Goal: Task Accomplishment & Management: Manage account settings

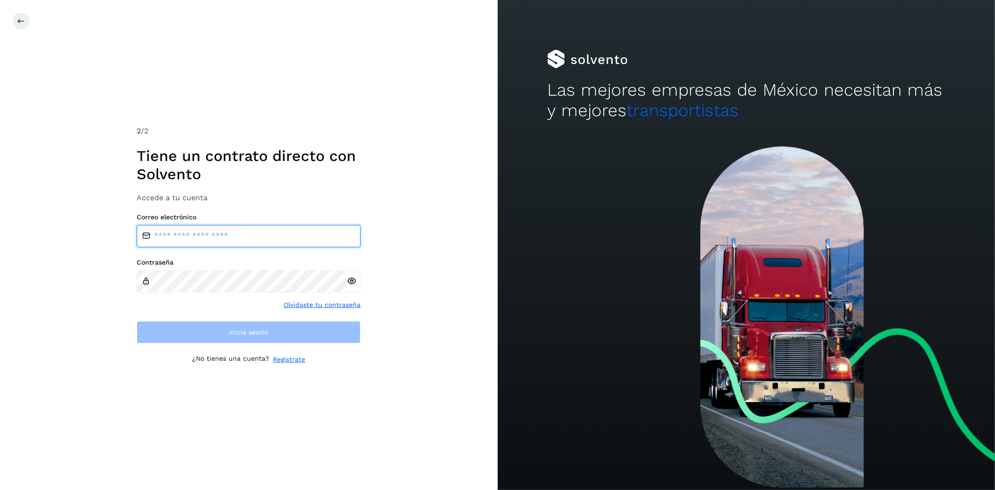
type input "**********"
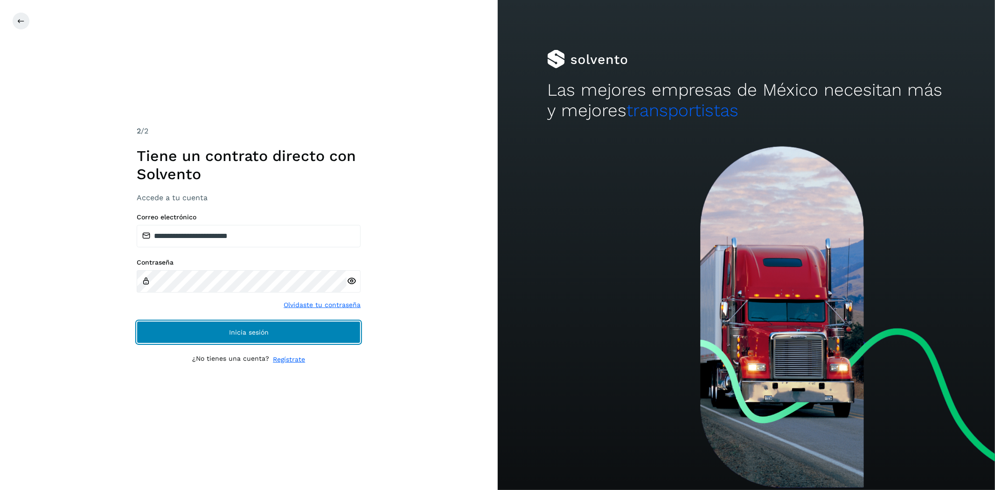
click at [276, 342] on button "Inicia sesión" at bounding box center [249, 332] width 224 height 22
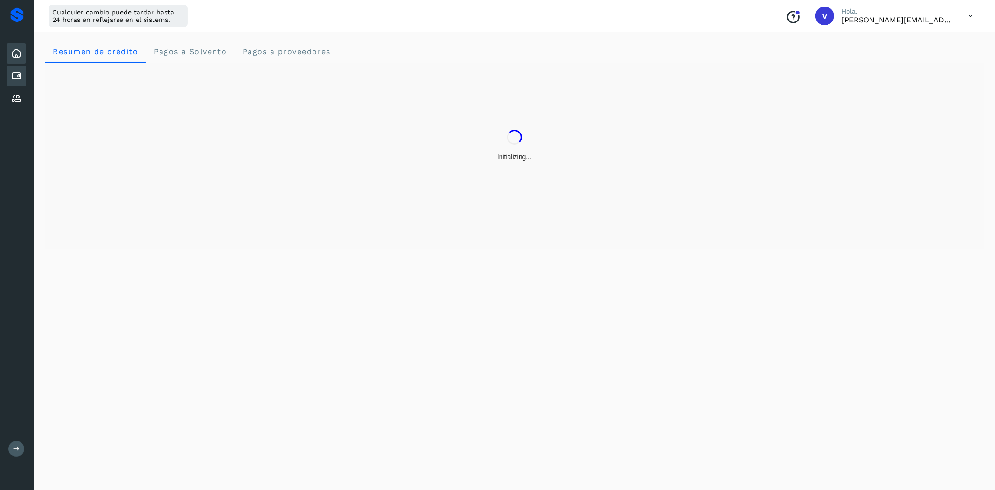
click at [24, 75] on div "Cuentas por pagar" at bounding box center [17, 76] width 20 height 21
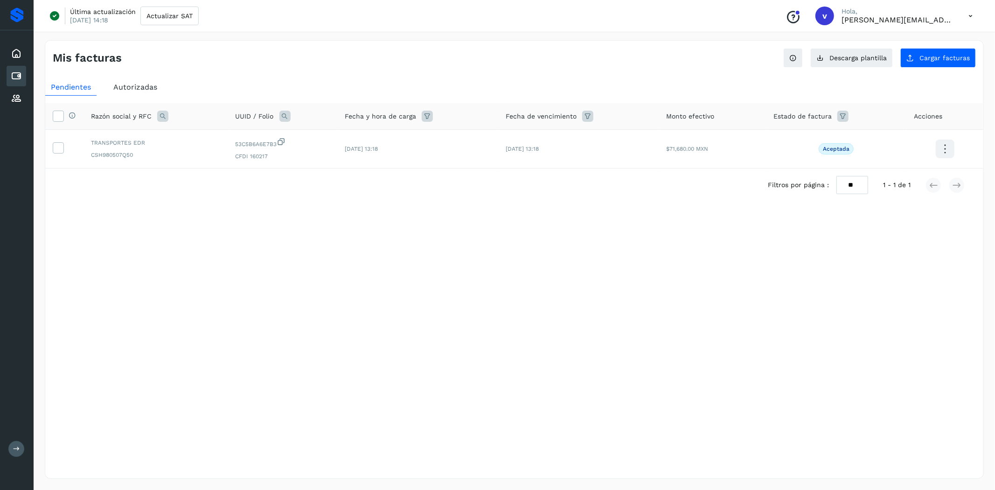
click at [175, 309] on div "Mis facturas Ver instrucciones para cargar Facturas Descarga plantilla Cargar f…" at bounding box center [514, 259] width 939 height 438
click at [939, 68] on div "Mis facturas Ver instrucciones para cargar Facturas Descarga plantilla Cargar f…" at bounding box center [514, 259] width 939 height 438
click at [934, 64] on button "Cargar facturas" at bounding box center [938, 58] width 76 height 20
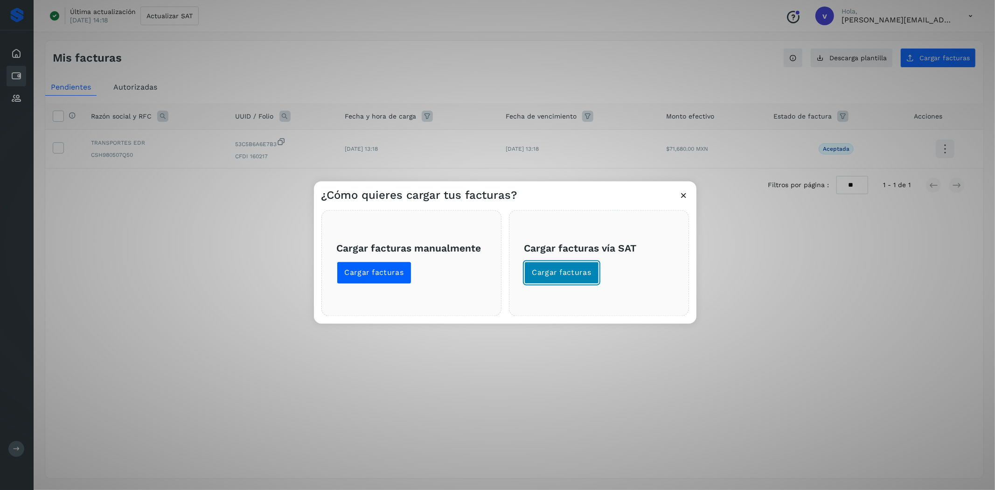
click at [583, 280] on button "Cargar facturas" at bounding box center [561, 273] width 75 height 22
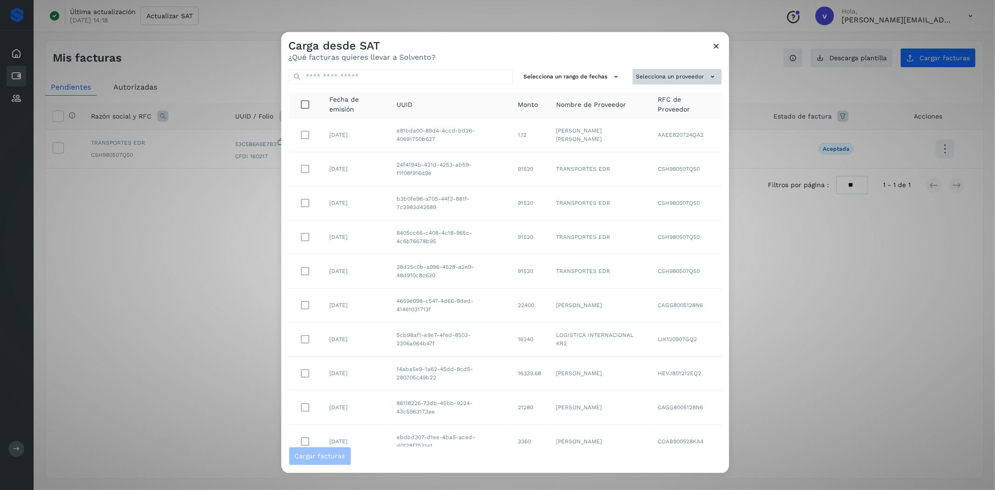
click at [674, 78] on button "Selecciona un proveedor" at bounding box center [676, 76] width 89 height 15
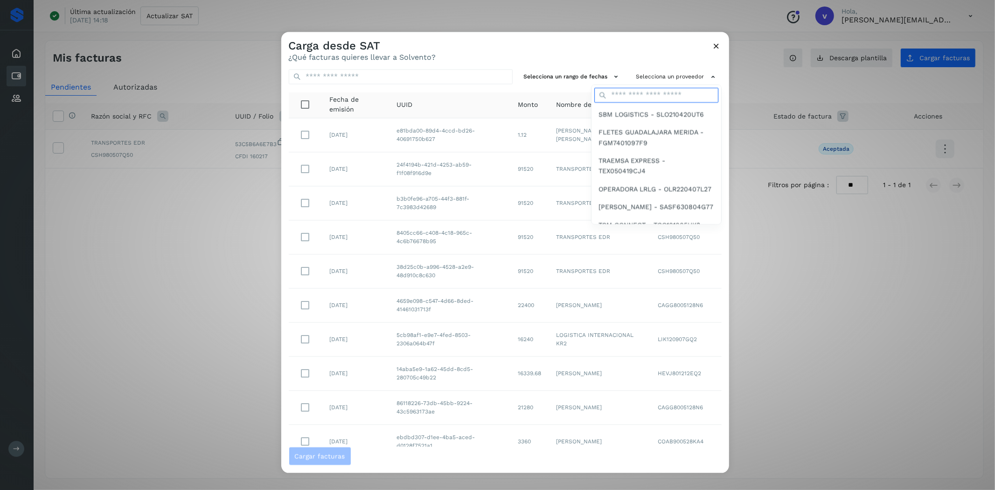
click at [670, 96] on input "text" at bounding box center [656, 95] width 124 height 15
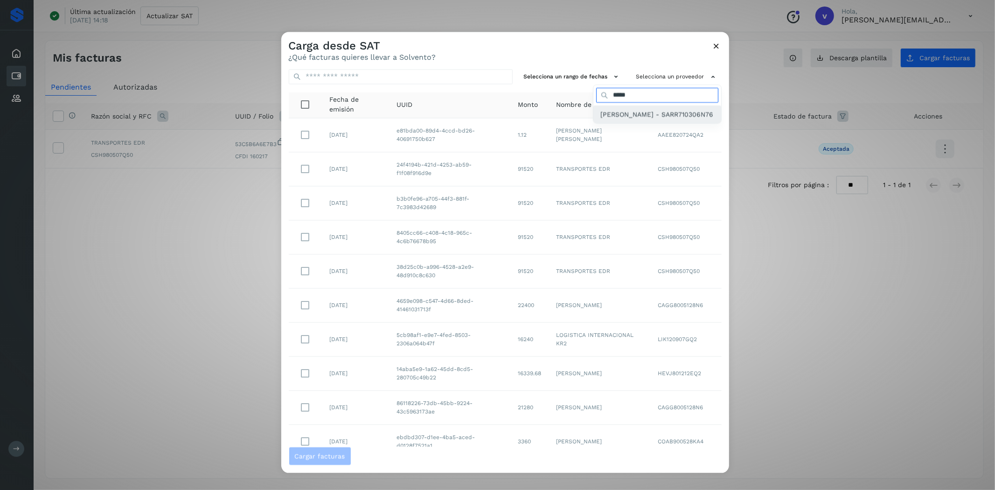
type input "*****"
click at [608, 112] on span "[PERSON_NAME] - SARR710306N76" at bounding box center [657, 114] width 113 height 10
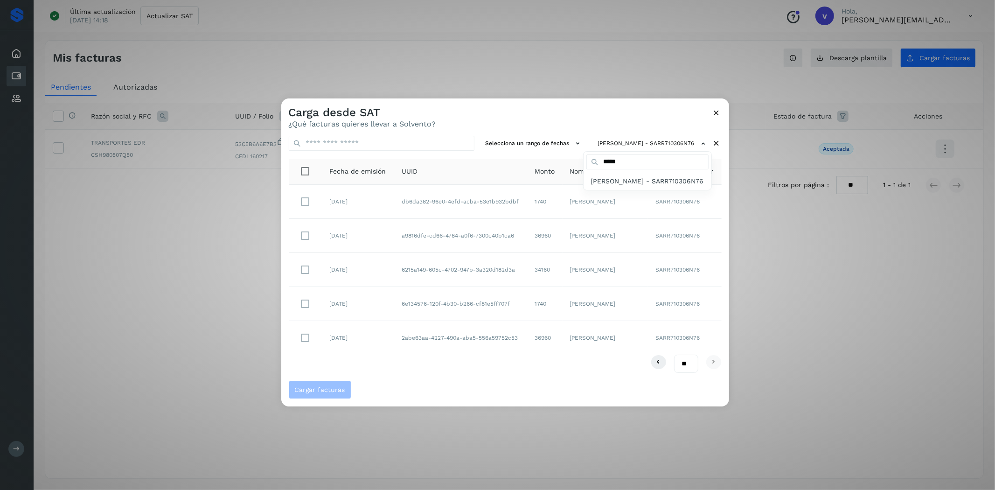
click at [554, 117] on div at bounding box center [778, 343] width 995 height 490
click at [311, 388] on span "Cargar facturas" at bounding box center [320, 389] width 50 height 7
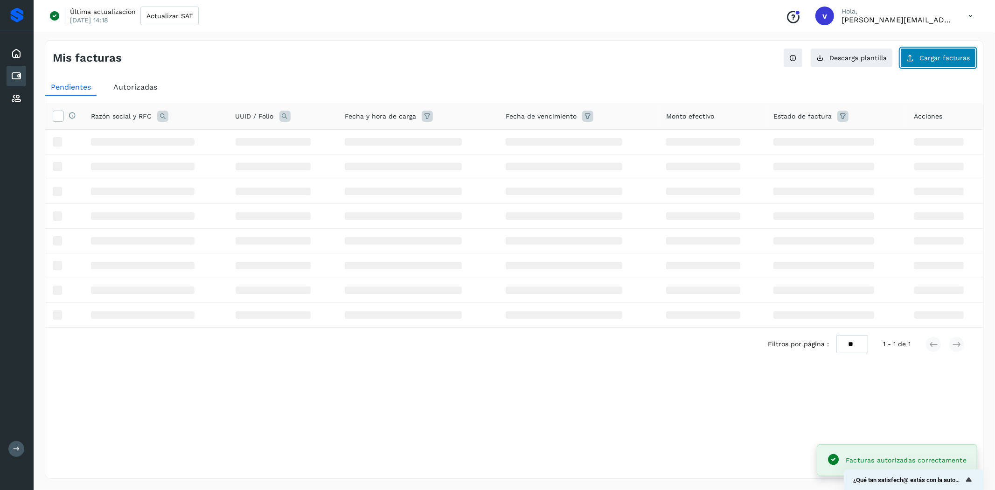
click at [937, 64] on button "Cargar facturas" at bounding box center [938, 58] width 76 height 20
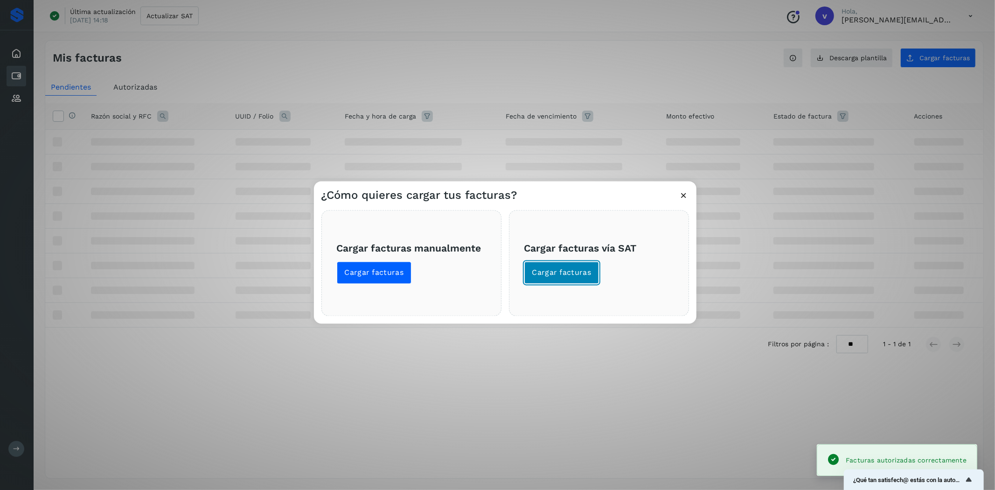
click at [578, 270] on span "Cargar facturas" at bounding box center [561, 273] width 59 height 10
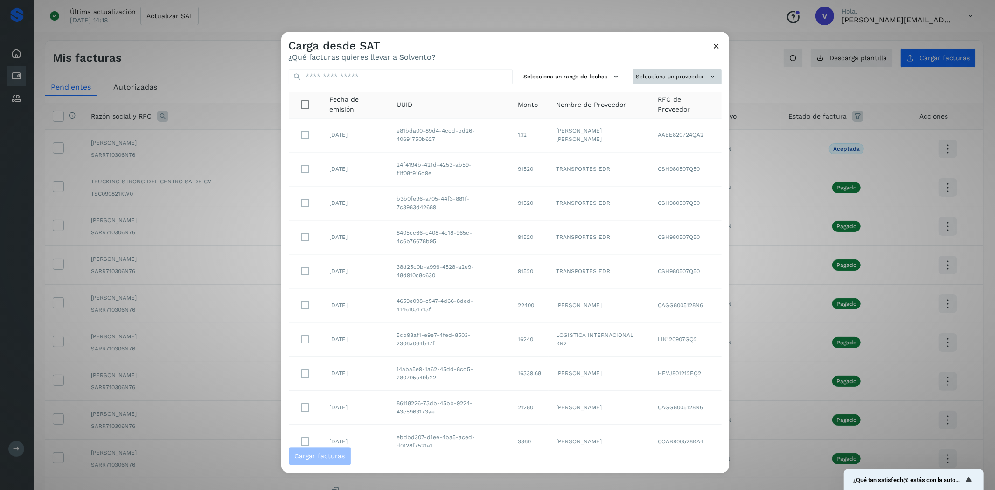
click at [647, 69] on button "Selecciona un proveedor" at bounding box center [676, 76] width 89 height 15
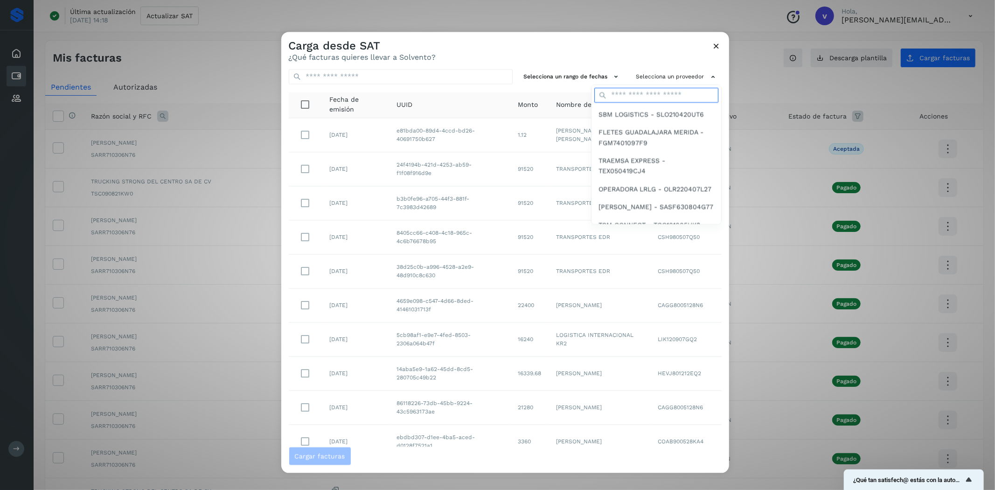
click at [630, 92] on input "text" at bounding box center [656, 95] width 124 height 15
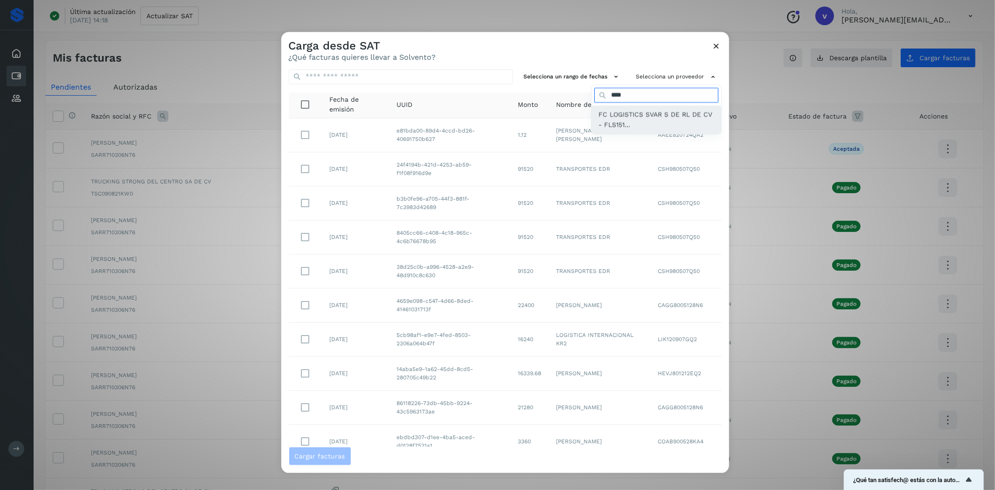
type input "****"
click at [618, 115] on span "FC LOGISTICS SVAR S DE RL DE CV - FLS151..." at bounding box center [656, 119] width 115 height 21
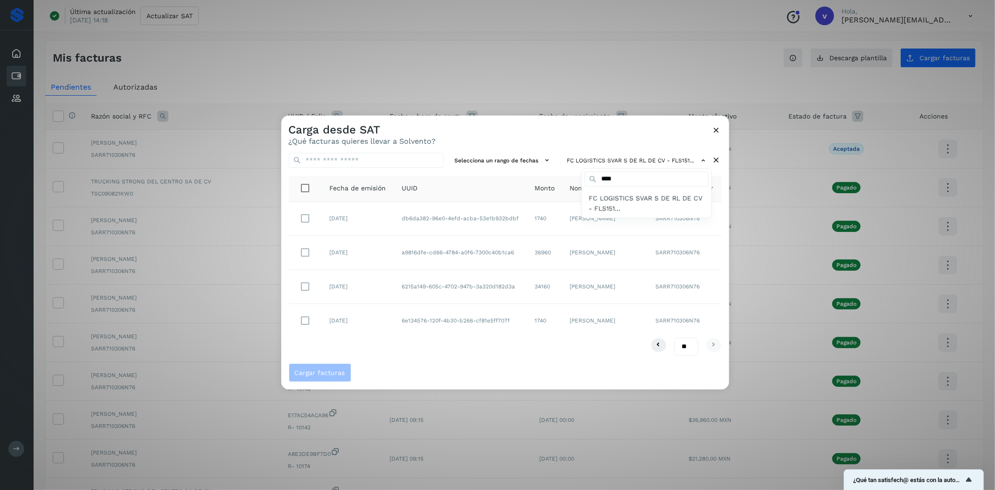
click at [478, 366] on div at bounding box center [778, 361] width 995 height 490
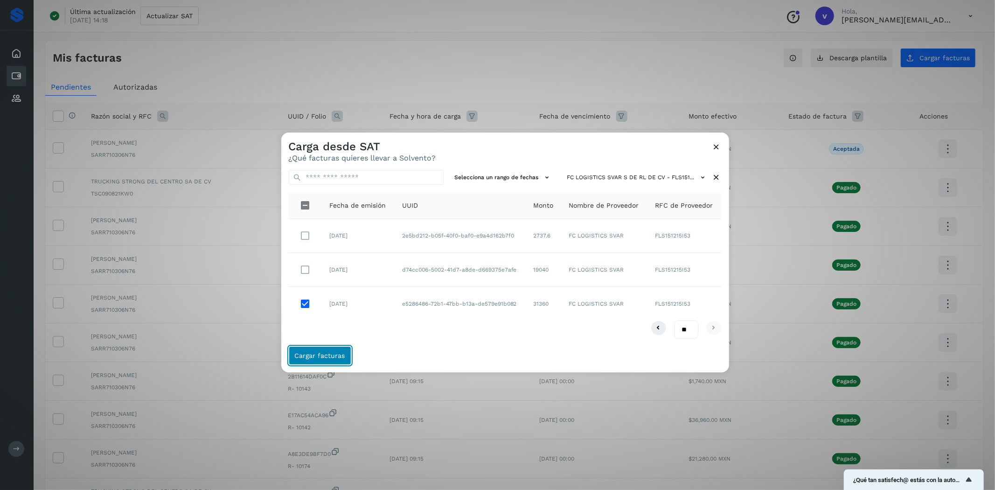
click at [333, 355] on span "Cargar facturas" at bounding box center [320, 355] width 50 height 7
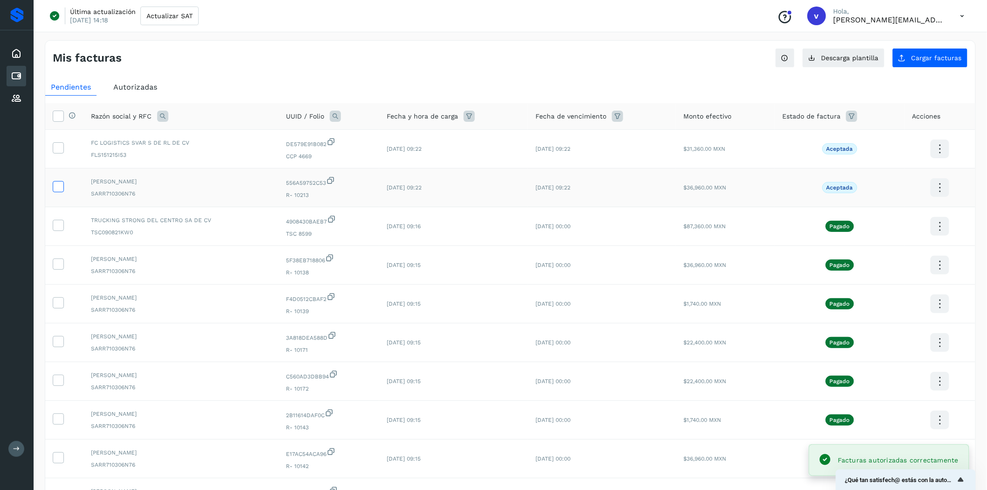
click at [57, 192] on label at bounding box center [58, 186] width 11 height 11
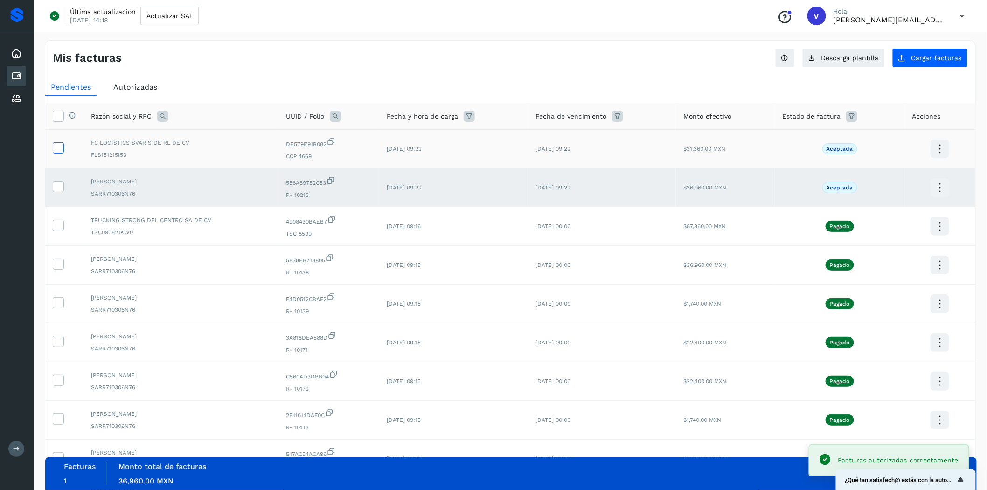
click at [58, 153] on label at bounding box center [58, 147] width 11 height 11
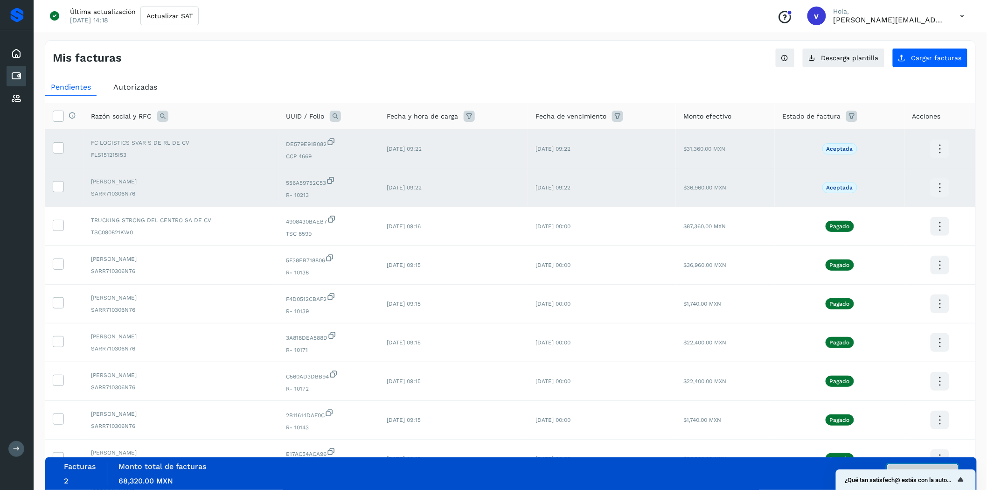
drag, startPoint x: 919, startPoint y: 478, endPoint x: 934, endPoint y: 464, distance: 20.1
click at [934, 464] on button "Autorizar facturas" at bounding box center [922, 473] width 71 height 19
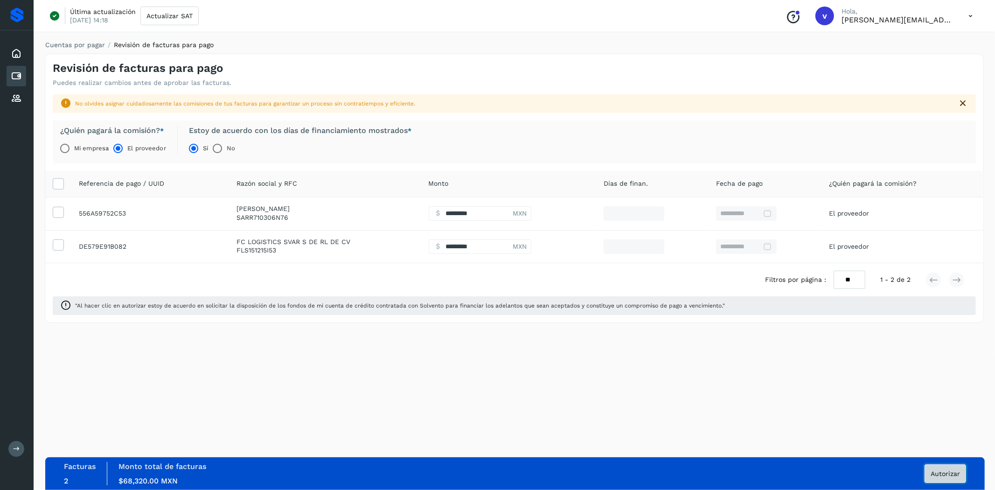
click at [940, 472] on button "Autorizar" at bounding box center [945, 473] width 42 height 19
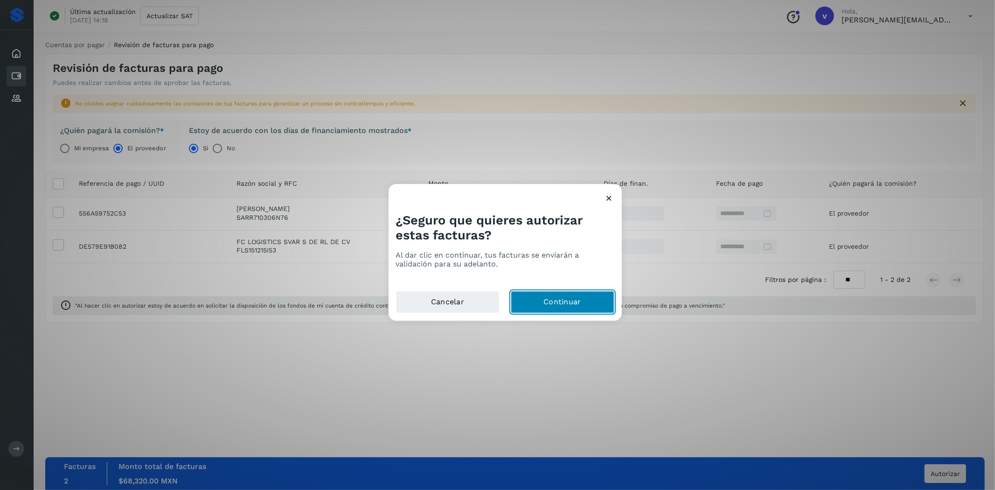
click at [582, 306] on button "Continuar" at bounding box center [563, 302] width 104 height 22
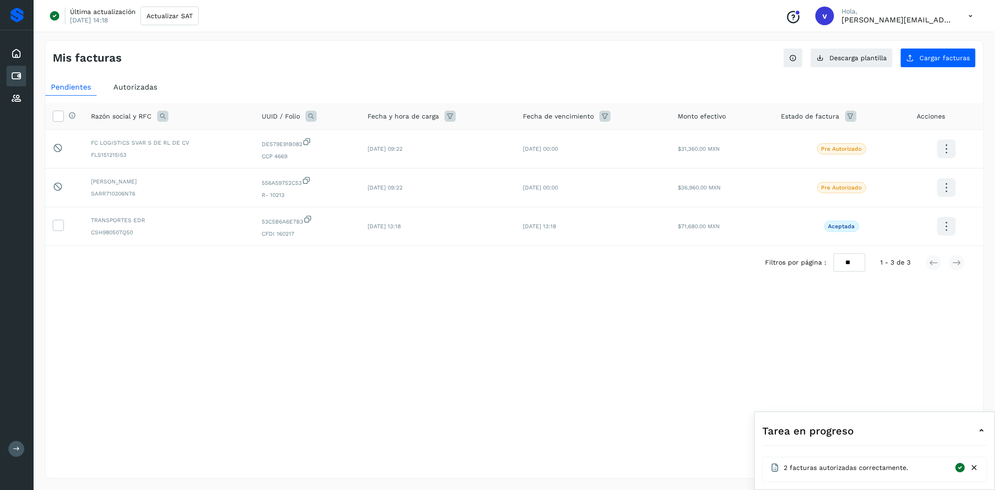
click at [154, 86] on span "Autorizadas" at bounding box center [135, 87] width 44 height 9
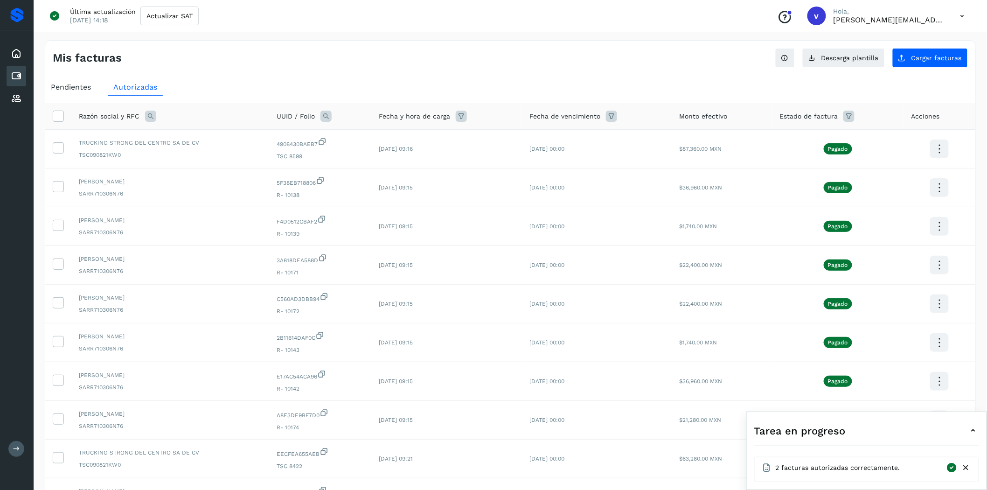
click at [90, 90] on span "Pendientes" at bounding box center [71, 87] width 40 height 9
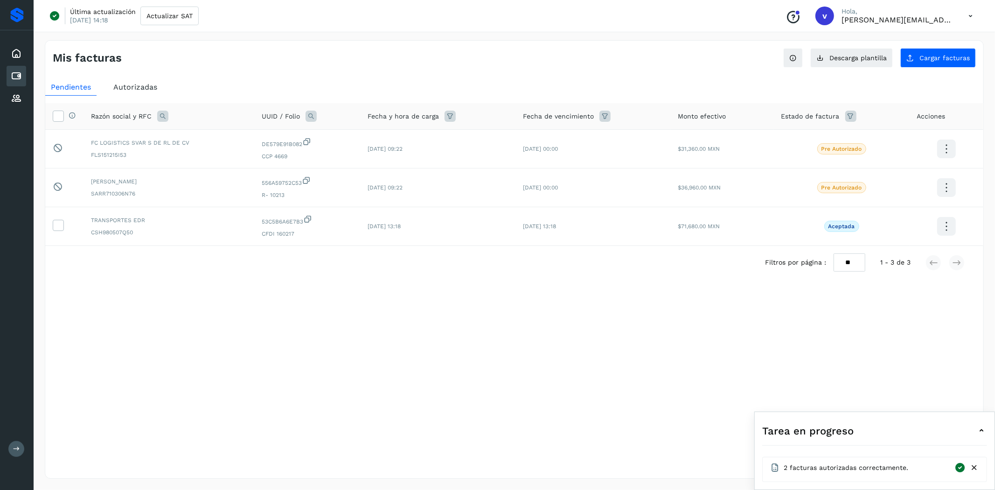
click at [972, 469] on icon at bounding box center [974, 468] width 10 height 10
click at [21, 52] on icon at bounding box center [16, 53] width 11 height 11
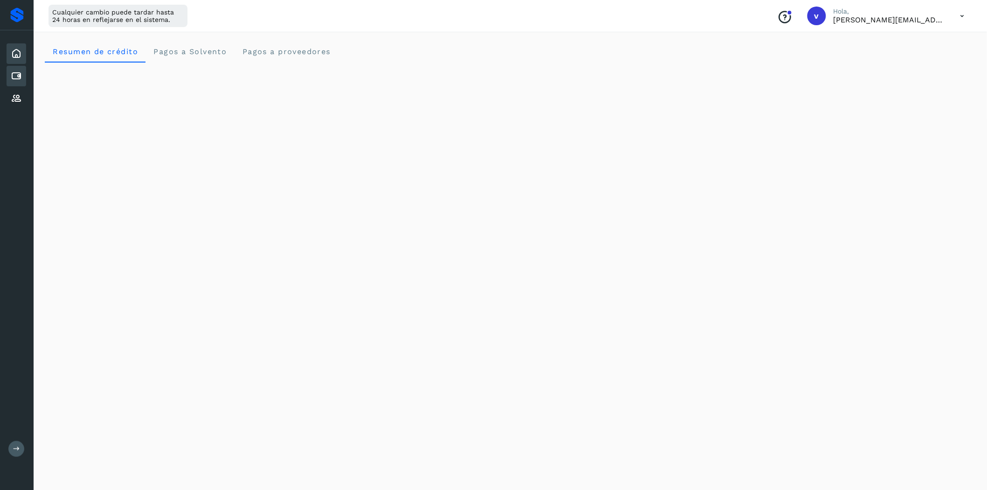
click at [22, 74] on div "Cuentas por pagar" at bounding box center [17, 76] width 20 height 21
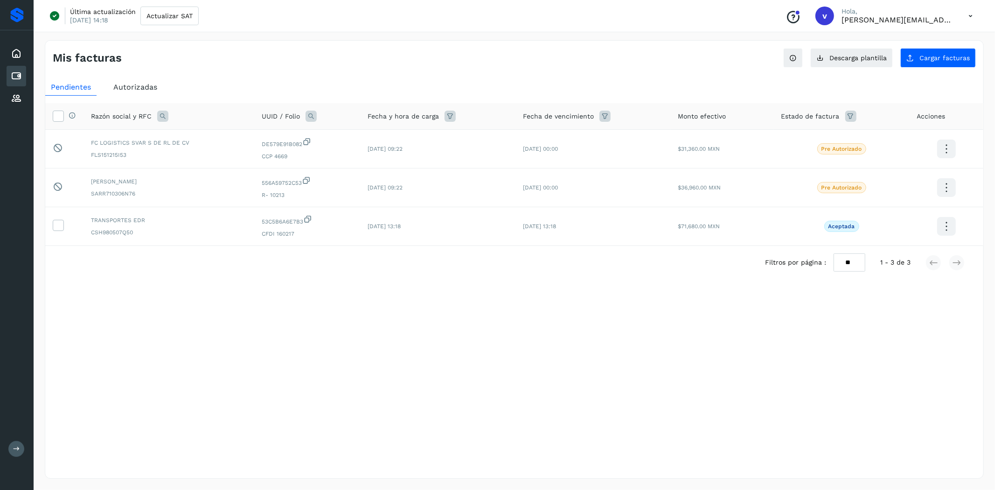
click at [133, 89] on span "Autorizadas" at bounding box center [135, 87] width 44 height 9
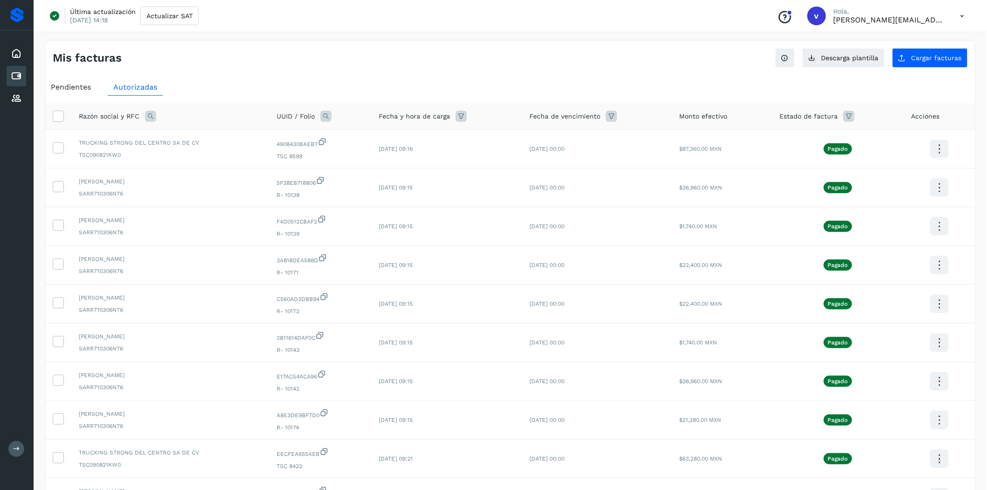
click at [62, 90] on span "Pendientes" at bounding box center [71, 87] width 40 height 9
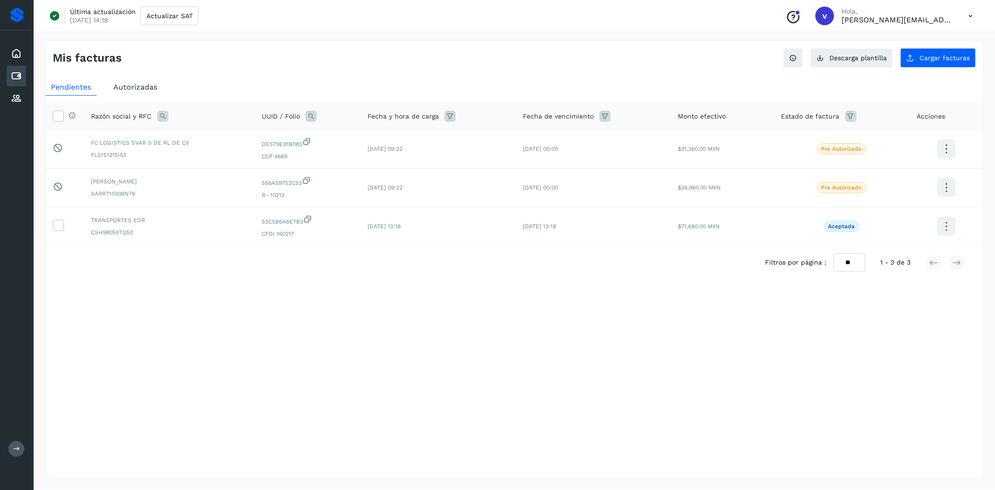
drag, startPoint x: 798, startPoint y: 448, endPoint x: 803, endPoint y: 441, distance: 8.7
click at [798, 448] on div "Mis facturas Ver instrucciones para cargar Facturas Descarga plantilla Cargar f…" at bounding box center [514, 259] width 939 height 438
drag, startPoint x: 868, startPoint y: 106, endPoint x: 877, endPoint y: 128, distance: 24.1
click at [870, 106] on th "Estado de factura" at bounding box center [842, 116] width 136 height 27
